Goal: Transaction & Acquisition: Obtain resource

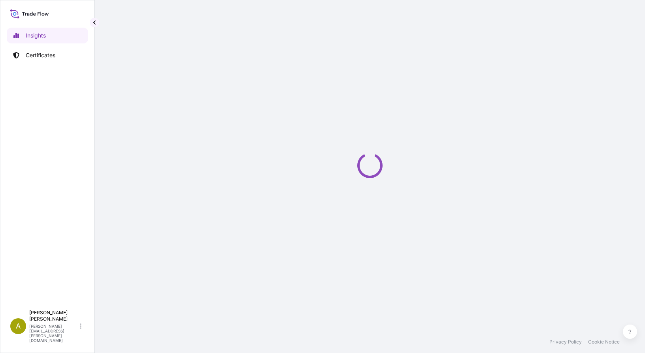
select select "2025"
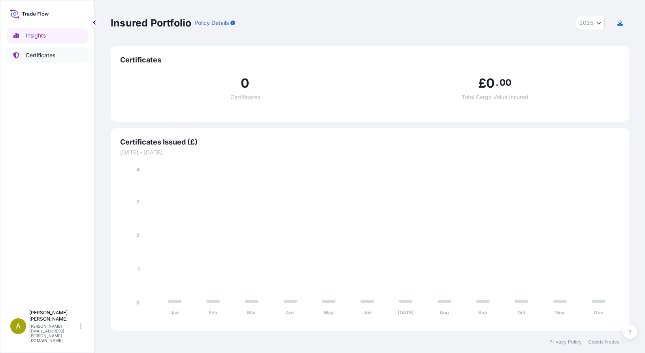
click at [40, 58] on p "Certificates" at bounding box center [41, 55] width 30 height 8
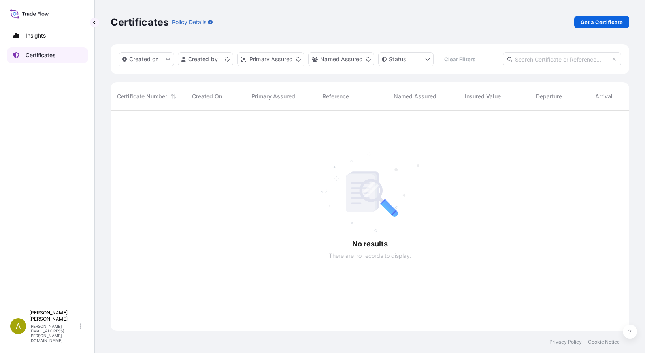
scroll to position [219, 513]
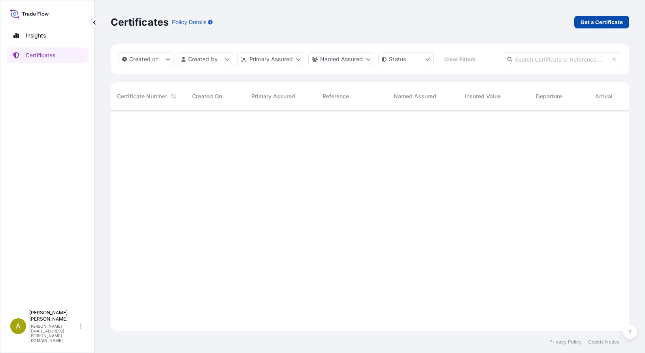
click at [588, 19] on p "Get a Certificate" at bounding box center [602, 22] width 42 height 8
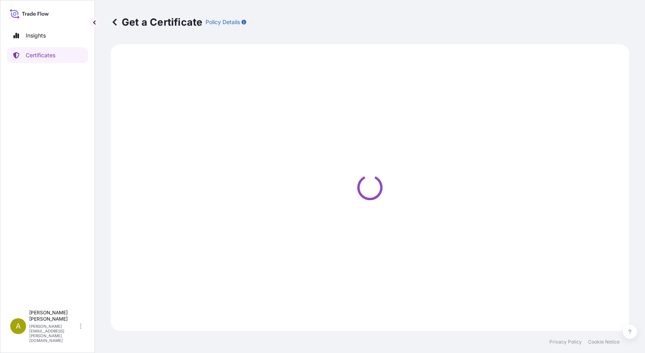
select select "Sea"
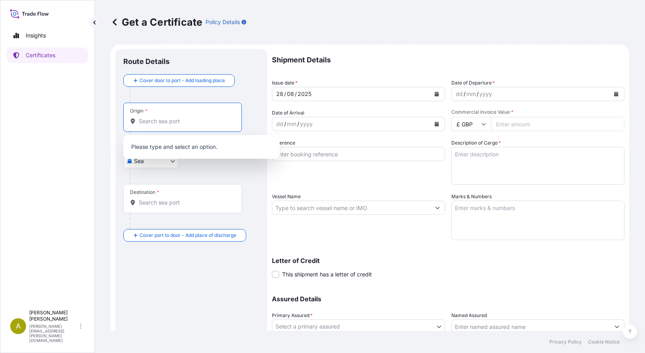
click at [154, 121] on input "Origin *" at bounding box center [185, 121] width 93 height 8
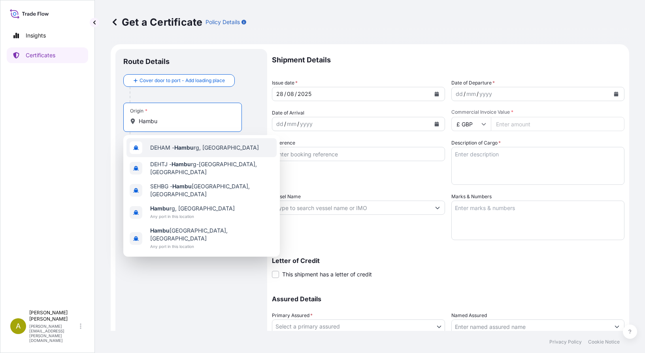
click at [170, 147] on span "DEHAM - Hambu rg, [GEOGRAPHIC_DATA]" at bounding box center [204, 148] width 109 height 8
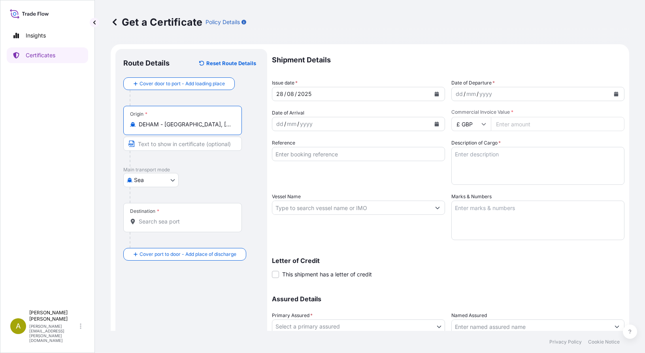
type input "DEHAM - [GEOGRAPHIC_DATA], [GEOGRAPHIC_DATA]"
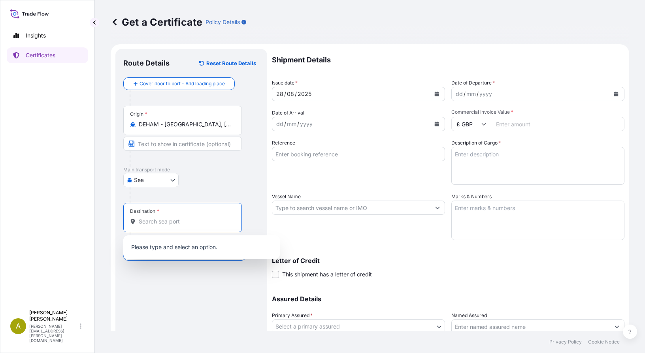
click at [156, 223] on input "Destination *" at bounding box center [185, 222] width 93 height 8
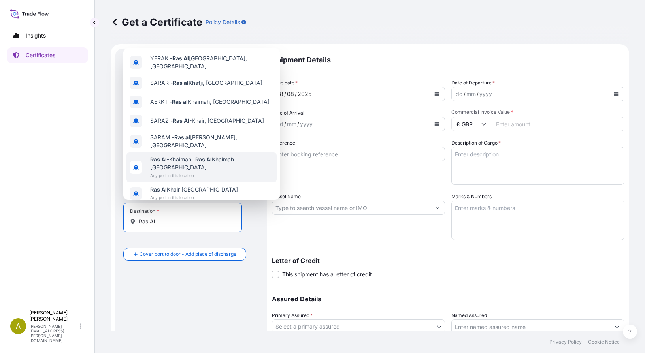
click at [178, 160] on span "Ras Al -Khaimah - [GEOGRAPHIC_DATA] - [GEOGRAPHIC_DATA]" at bounding box center [211, 164] width 123 height 16
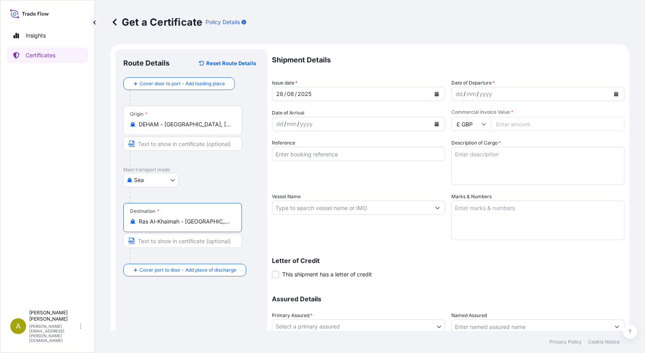
type input "Ras Al-Khaimah - [GEOGRAPHIC_DATA] - [GEOGRAPHIC_DATA]"
click at [435, 94] on icon "Calendar" at bounding box center [437, 94] width 4 height 5
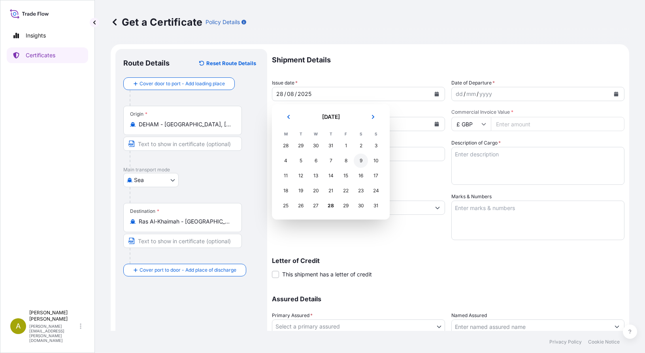
click at [363, 164] on div "9" at bounding box center [361, 161] width 14 height 14
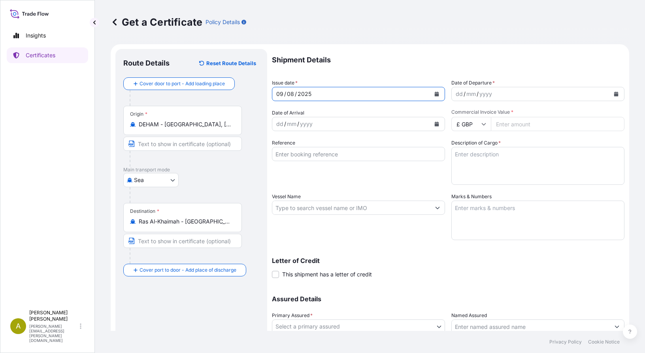
click at [501, 89] on div "dd / mm / yyyy" at bounding box center [531, 94] width 158 height 14
click at [614, 94] on icon "Calendar" at bounding box center [616, 94] width 4 height 5
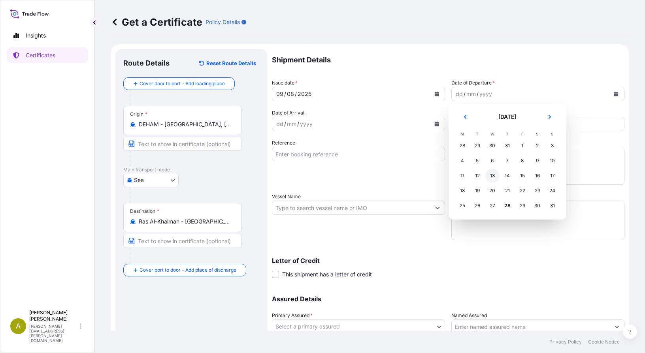
click at [489, 174] on div "13" at bounding box center [493, 176] width 14 height 14
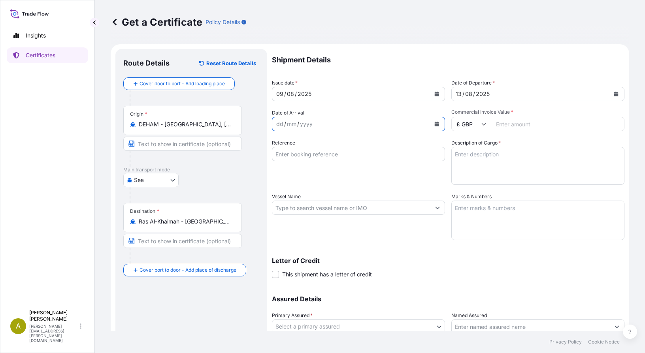
click at [435, 125] on icon "Calendar" at bounding box center [437, 124] width 4 height 5
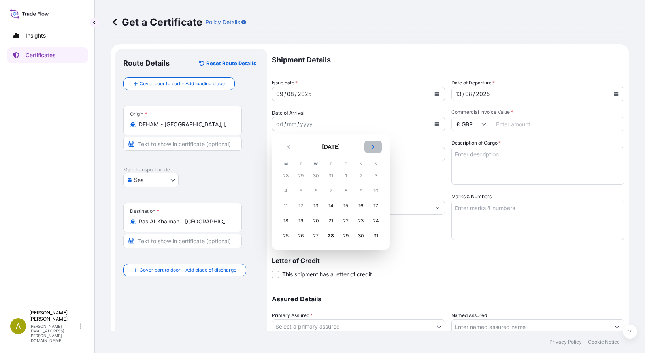
click at [373, 146] on icon "Next" at bounding box center [373, 147] width 2 height 4
click at [347, 221] on div "26" at bounding box center [346, 221] width 14 height 14
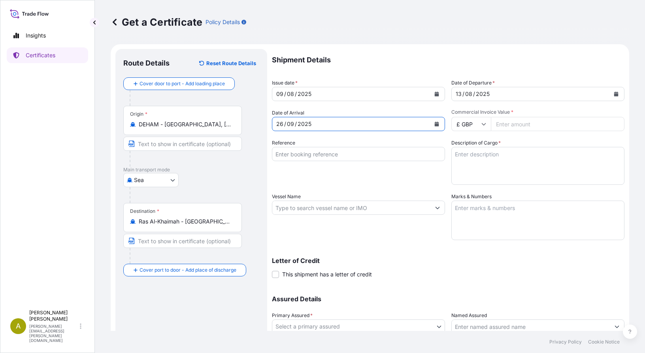
click at [482, 127] on input "£ GBP" at bounding box center [472, 124] width 40 height 14
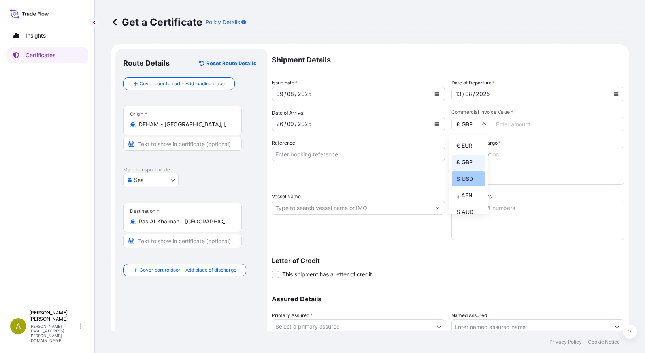
click at [460, 181] on div "$ USD" at bounding box center [468, 179] width 33 height 15
type input "$ USD"
click at [544, 128] on input "Commercial Invoice Value *" at bounding box center [558, 124] width 134 height 14
type input "332860"
click at [300, 155] on input "Reference" at bounding box center [358, 154] width 173 height 14
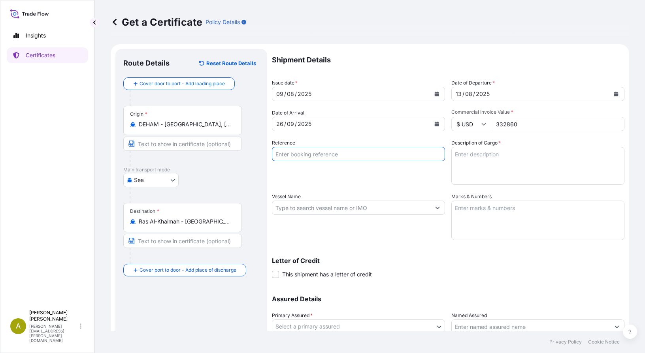
paste input "MEDURM809071"
type input "MEDURM809071"
click at [459, 211] on textarea "Marks & Numbers" at bounding box center [538, 221] width 173 height 40
click at [529, 224] on textarea "72 cases of Cigarettes Gross weight :" at bounding box center [538, 221] width 173 height 40
paste textarea "9.989,310"
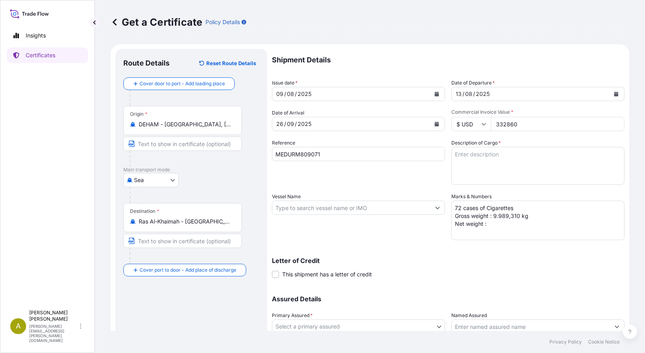
click at [493, 226] on textarea "72 cases of Cigarettes Gross weight : 9.989,310 kg Net weight :" at bounding box center [538, 221] width 173 height 40
paste textarea "5.793,210"
type textarea "72 cases of Cigarettes Gross weight : 9.989,310 kg Net weight : 5.793,210 kg"
click at [474, 155] on textarea "Description of Cargo *" at bounding box center [538, 166] width 173 height 38
paste textarea "1 x 40'HC Container MSDU 837035-7 Seal IB 048293"
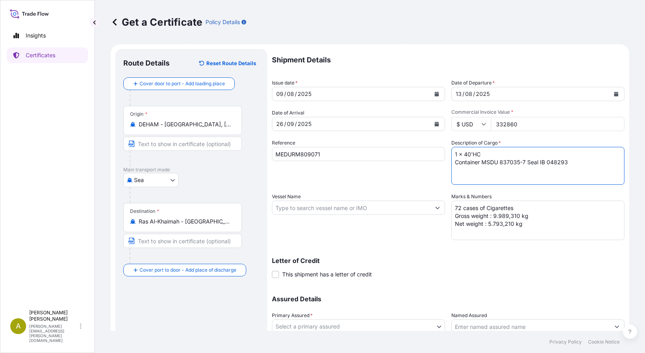
type textarea "1 x 40'HC Container MSDU 837035-7 Seal IB 048293"
click at [305, 203] on input "Vessel Name" at bounding box center [351, 208] width 158 height 14
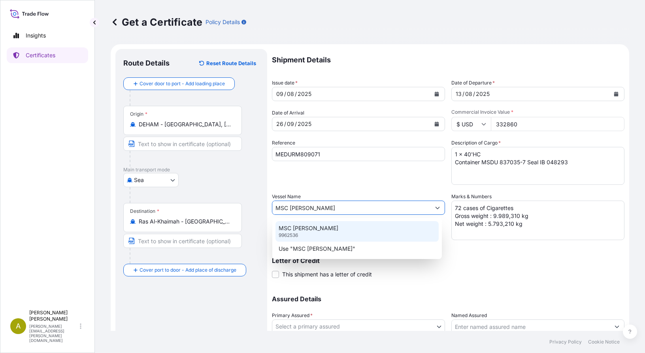
click at [291, 230] on p "MSC [PERSON_NAME]" at bounding box center [309, 229] width 60 height 8
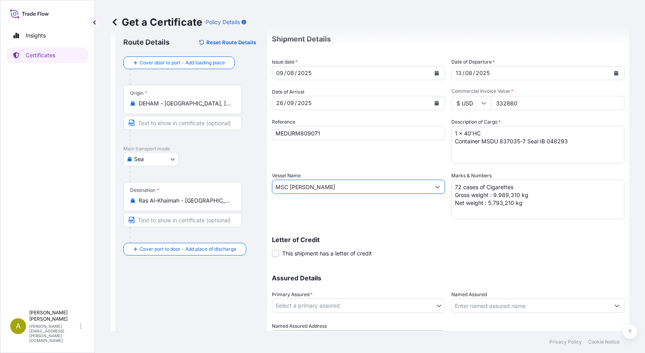
scroll to position [40, 0]
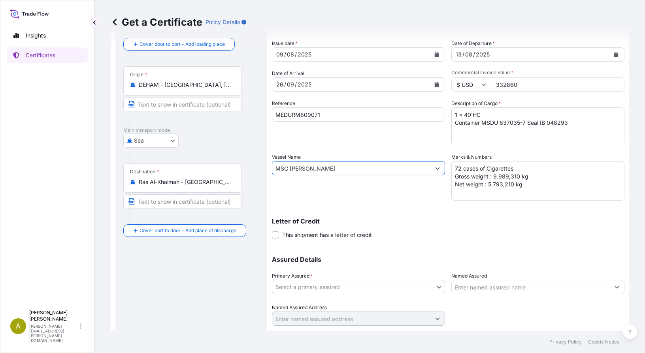
type input "MSC [PERSON_NAME]"
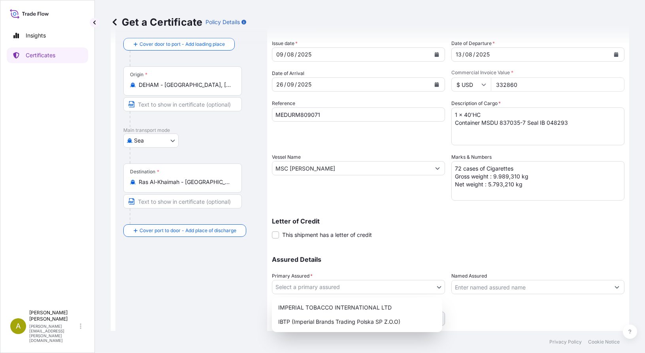
click at [299, 289] on body "49 options available. 2 options available. 1 option available. 2 options availa…" at bounding box center [322, 176] width 645 height 353
click at [320, 310] on div "IMPERIAL TOBACCO INTERNATIONAL LTD" at bounding box center [357, 308] width 164 height 14
select select "31694"
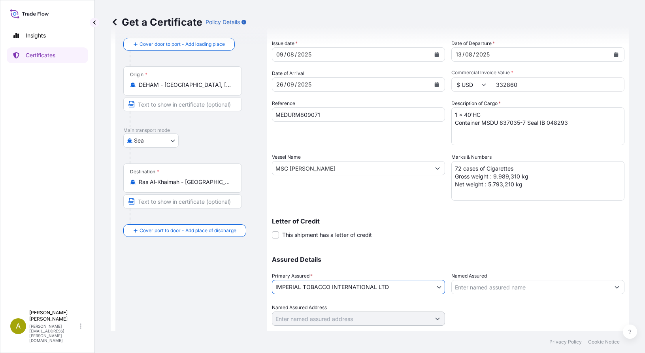
click at [483, 290] on input "Named Assured" at bounding box center [531, 287] width 158 height 14
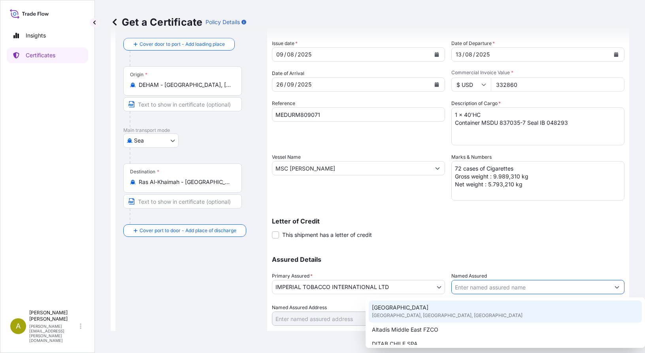
click at [430, 306] on div "[GEOGRAPHIC_DATA], [GEOGRAPHIC_DATA], [GEOGRAPHIC_DATA]" at bounding box center [505, 312] width 273 height 22
type input "[GEOGRAPHIC_DATA]"
type input "[GEOGRAPHIC_DATA] - [GEOGRAPHIC_DATA]"
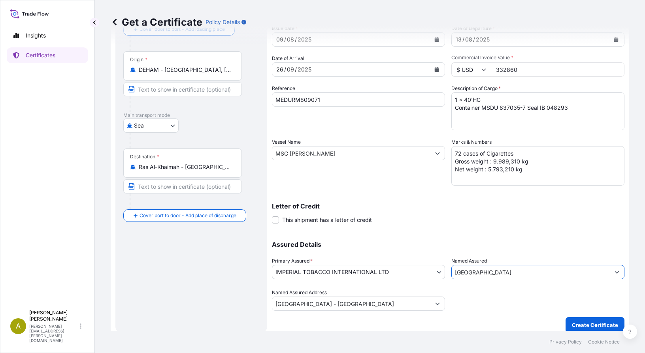
scroll to position [61, 0]
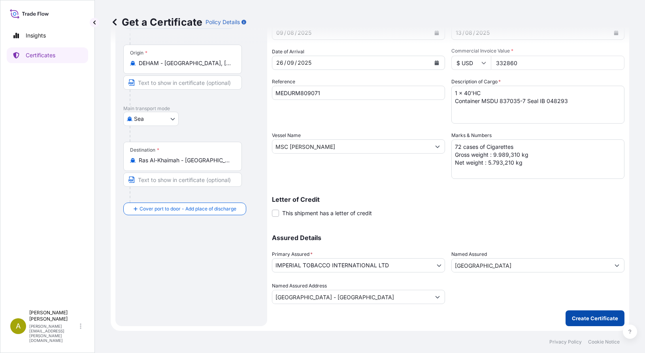
click at [573, 316] on p "Create Certificate" at bounding box center [595, 319] width 46 height 8
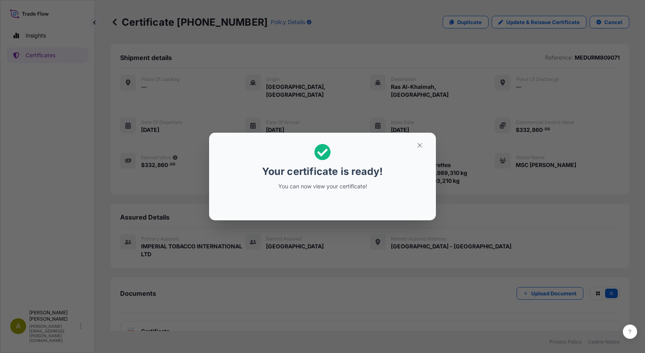
drag, startPoint x: 432, startPoint y: 138, endPoint x: 430, endPoint y: 142, distance: 4.3
click at [432, 138] on section "Your certificate is ready! You can now view your certificate!" at bounding box center [322, 177] width 227 height 88
click at [418, 146] on icon "button" at bounding box center [419, 145] width 7 height 7
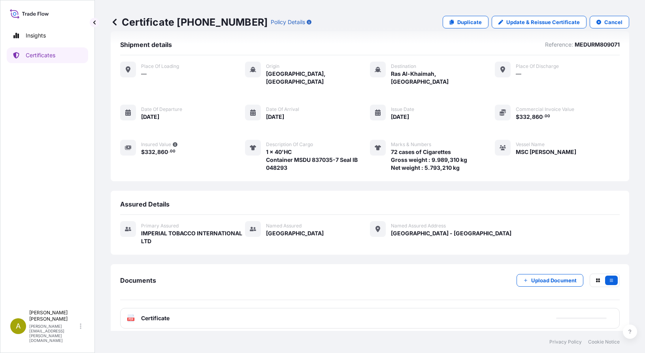
scroll to position [20, 0]
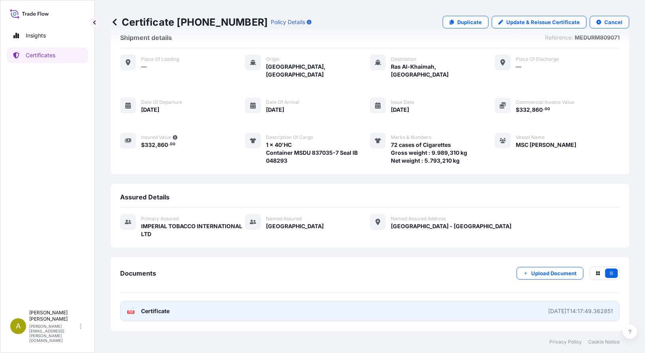
click at [170, 313] on link "PDF Certificate [DATE]T14:17:49.362851" at bounding box center [370, 311] width 500 height 21
